Goal: Task Accomplishment & Management: Complete application form

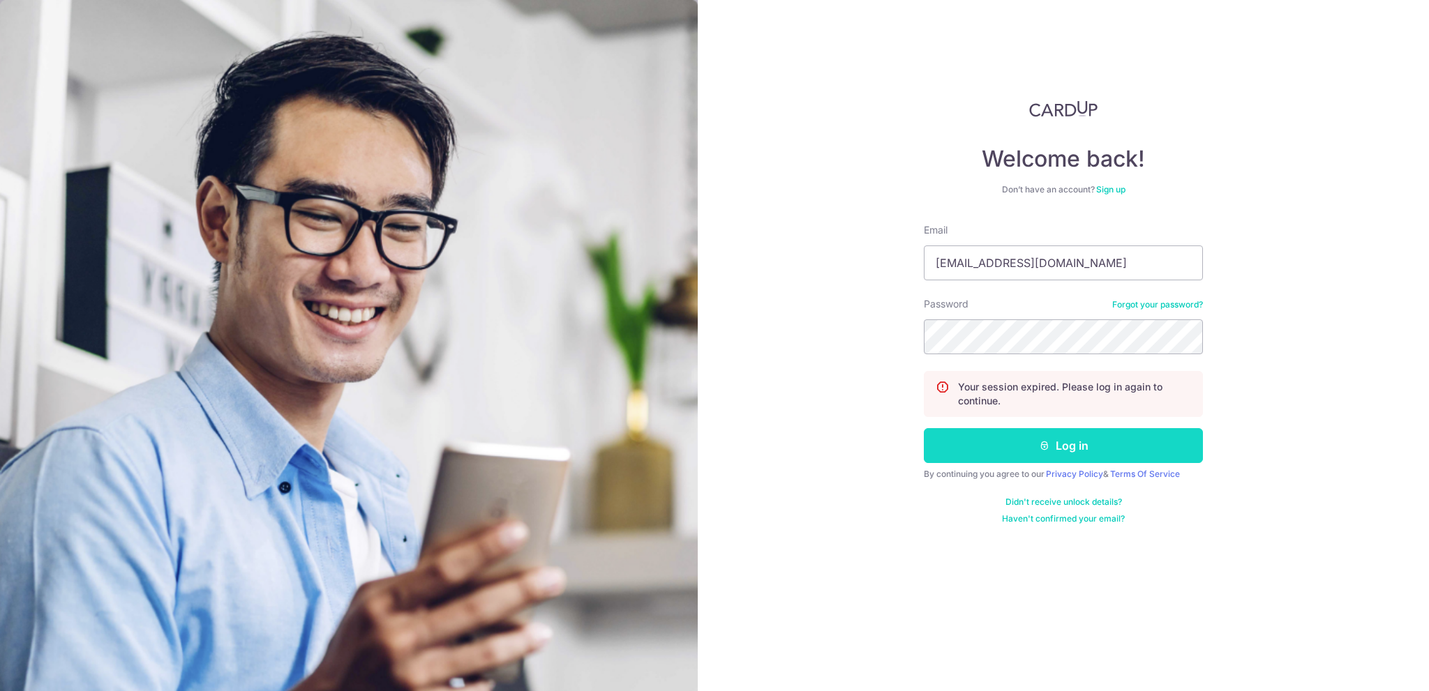
click at [1069, 442] on button "Log in" at bounding box center [1063, 445] width 279 height 35
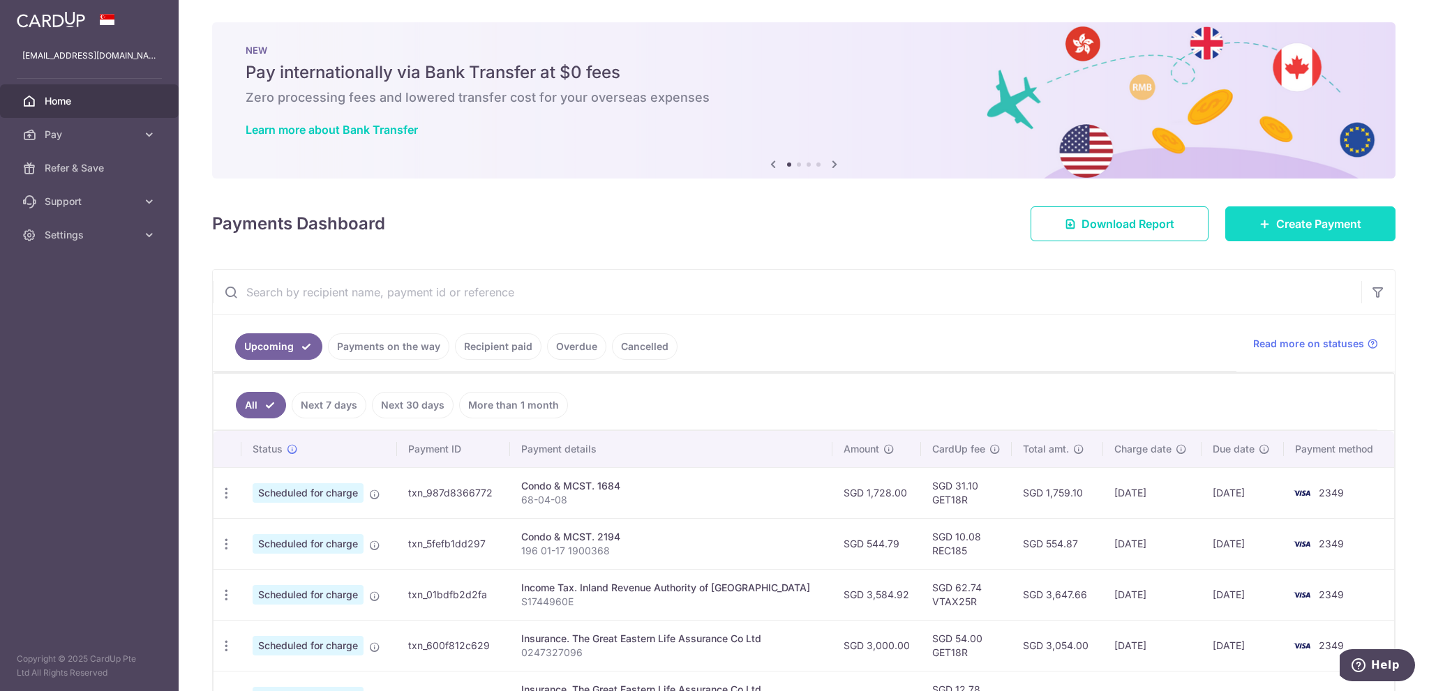
click at [1308, 227] on span "Create Payment" at bounding box center [1318, 224] width 85 height 17
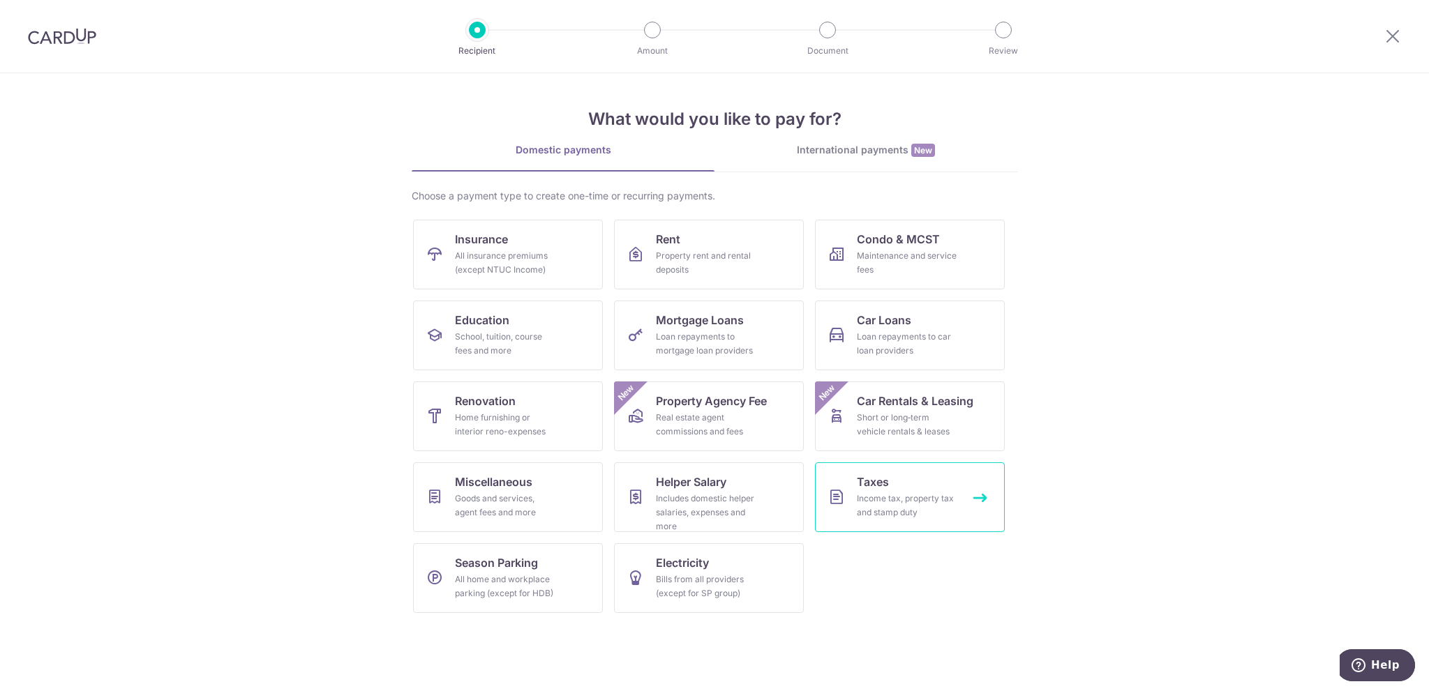
click at [857, 484] on span "Taxes" at bounding box center [873, 482] width 32 height 17
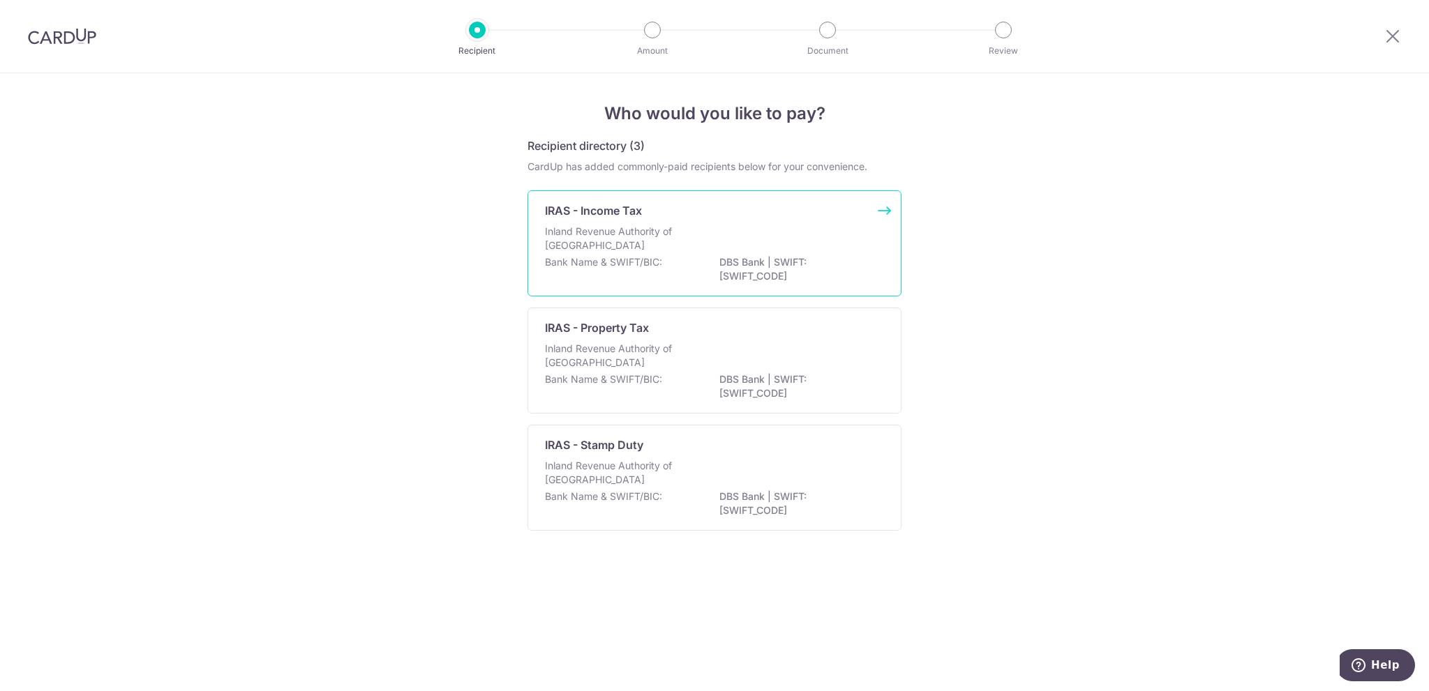
click at [678, 258] on div "Bank Name & SWIFT/BIC: DBS Bank | SWIFT: DBSSSGSGXXX" at bounding box center [714, 269] width 339 height 29
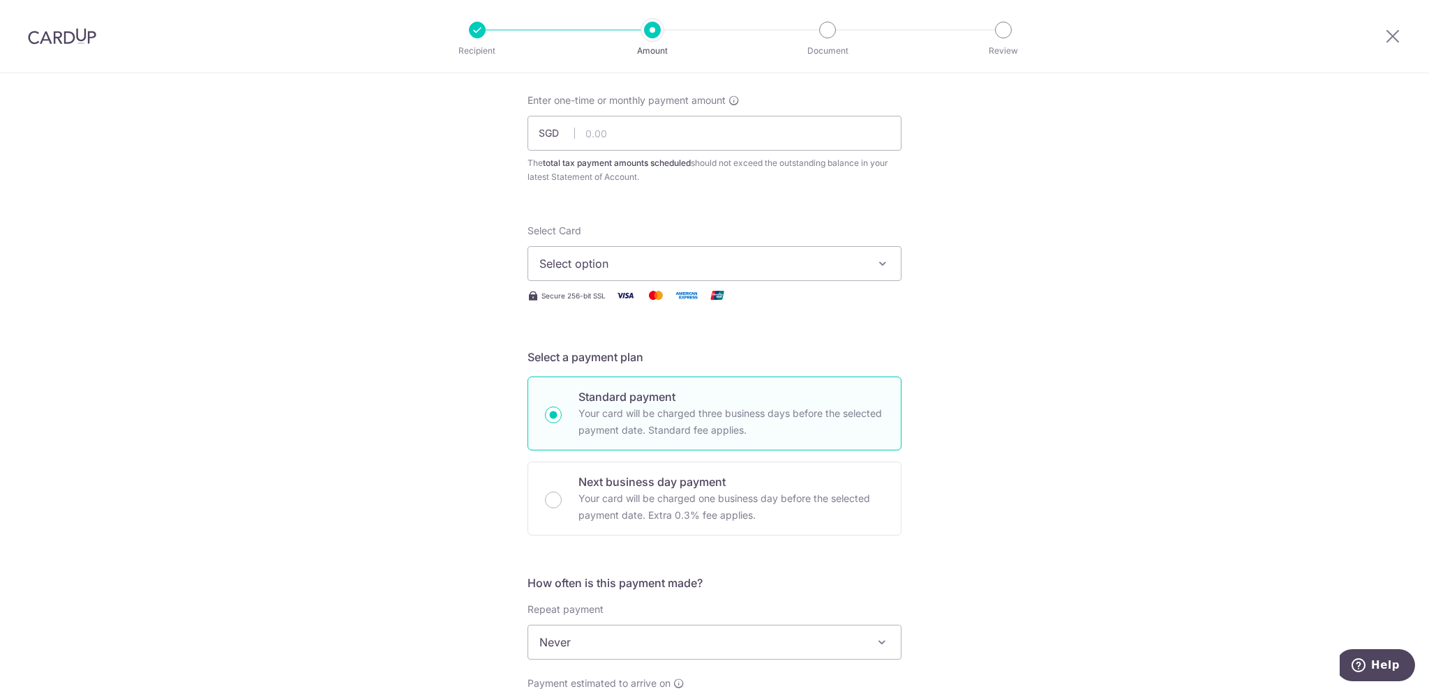
scroll to position [70, 0]
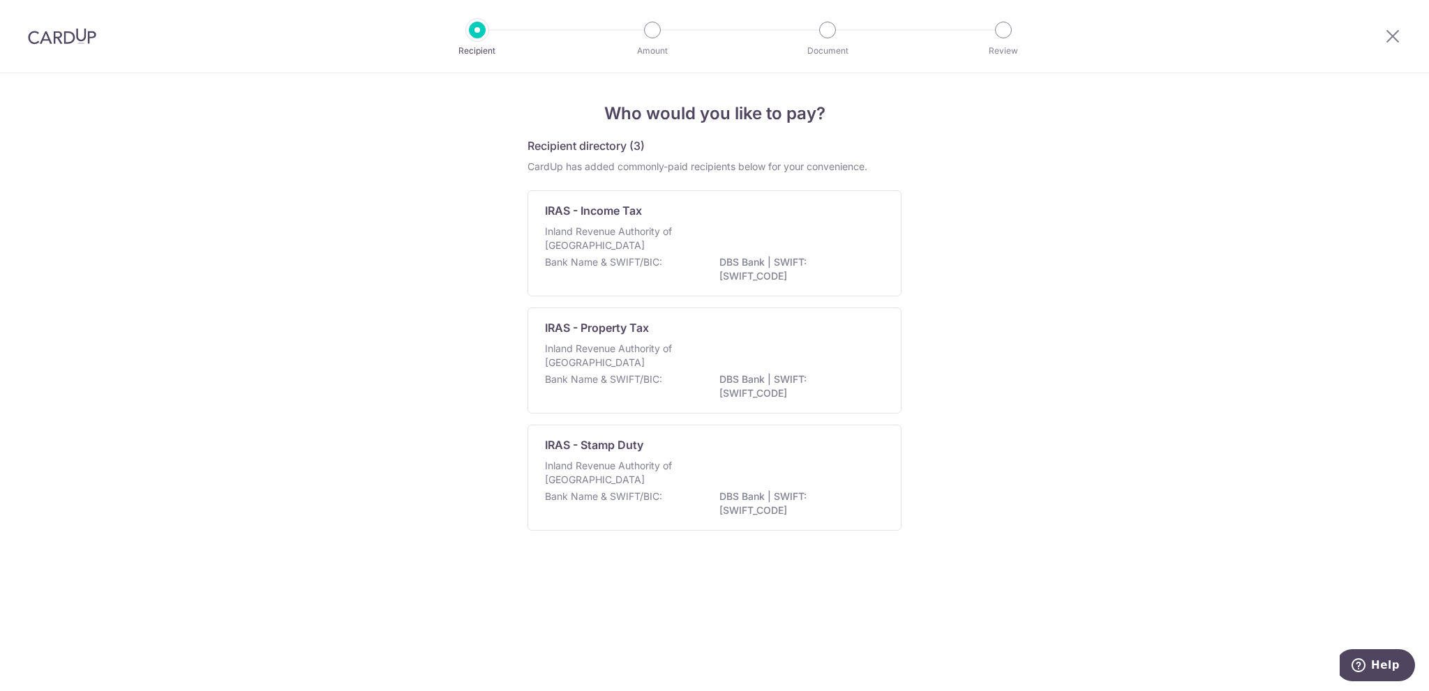
click at [980, 257] on div "Who would you like to pay? Recipient directory (3) CardUp has added commonly-pa…" at bounding box center [714, 382] width 1429 height 618
